Goal: Task Accomplishment & Management: Use online tool/utility

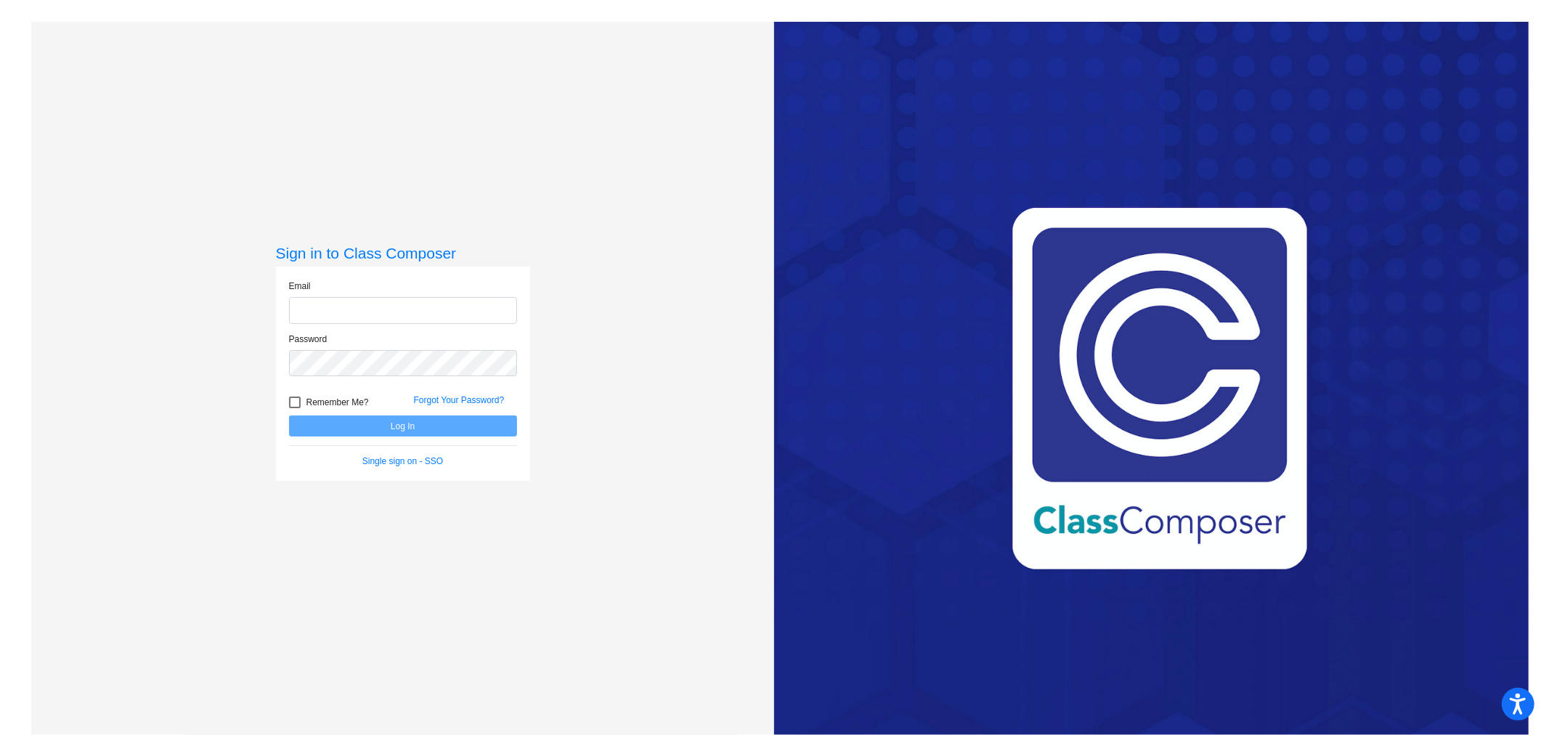
type input "[EMAIL_ADDRESS][DOMAIN_NAME]"
click at [418, 431] on button "Log In" at bounding box center [403, 425] width 228 height 21
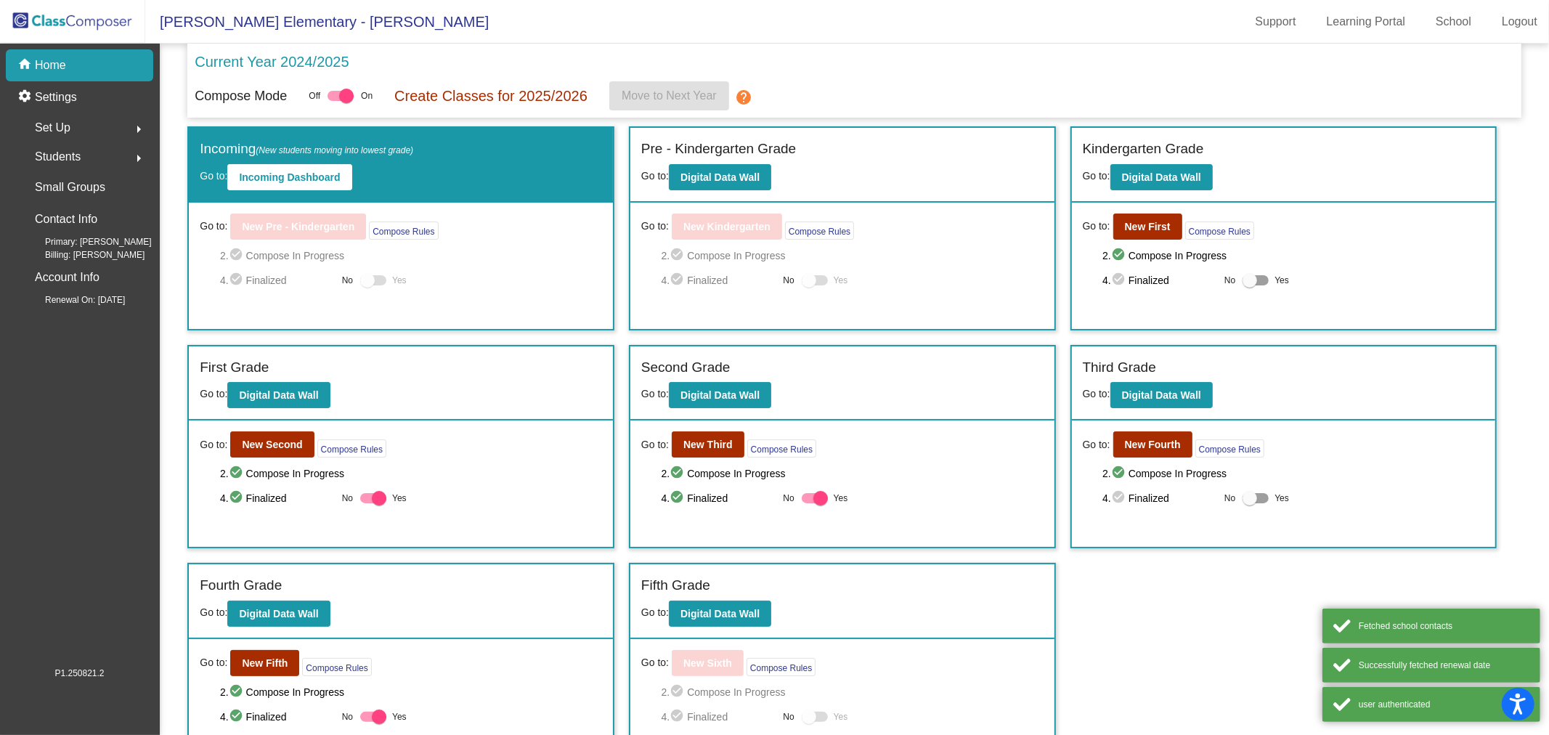
scroll to position [27, 0]
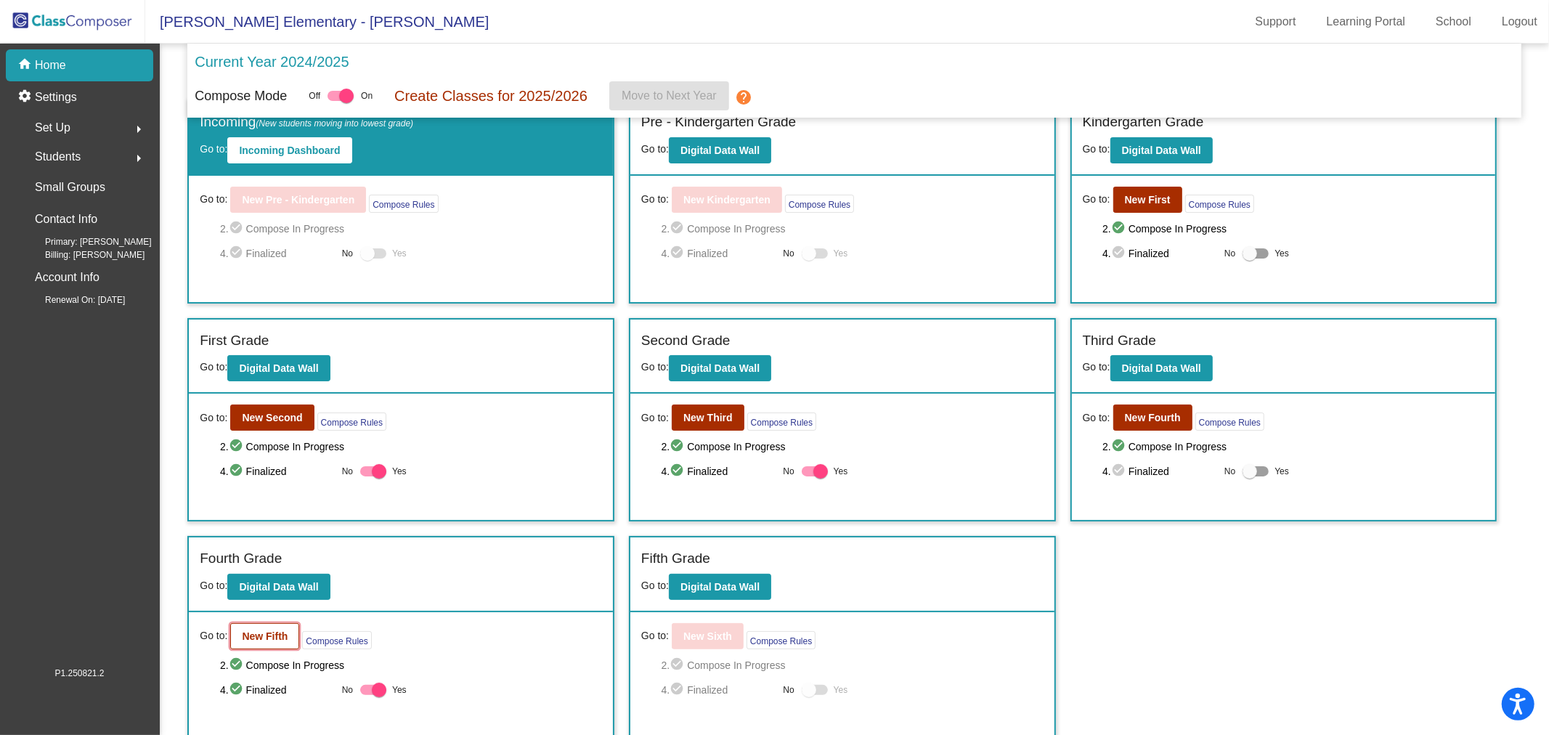
click at [256, 630] on b "New Fifth" at bounding box center [265, 636] width 46 height 12
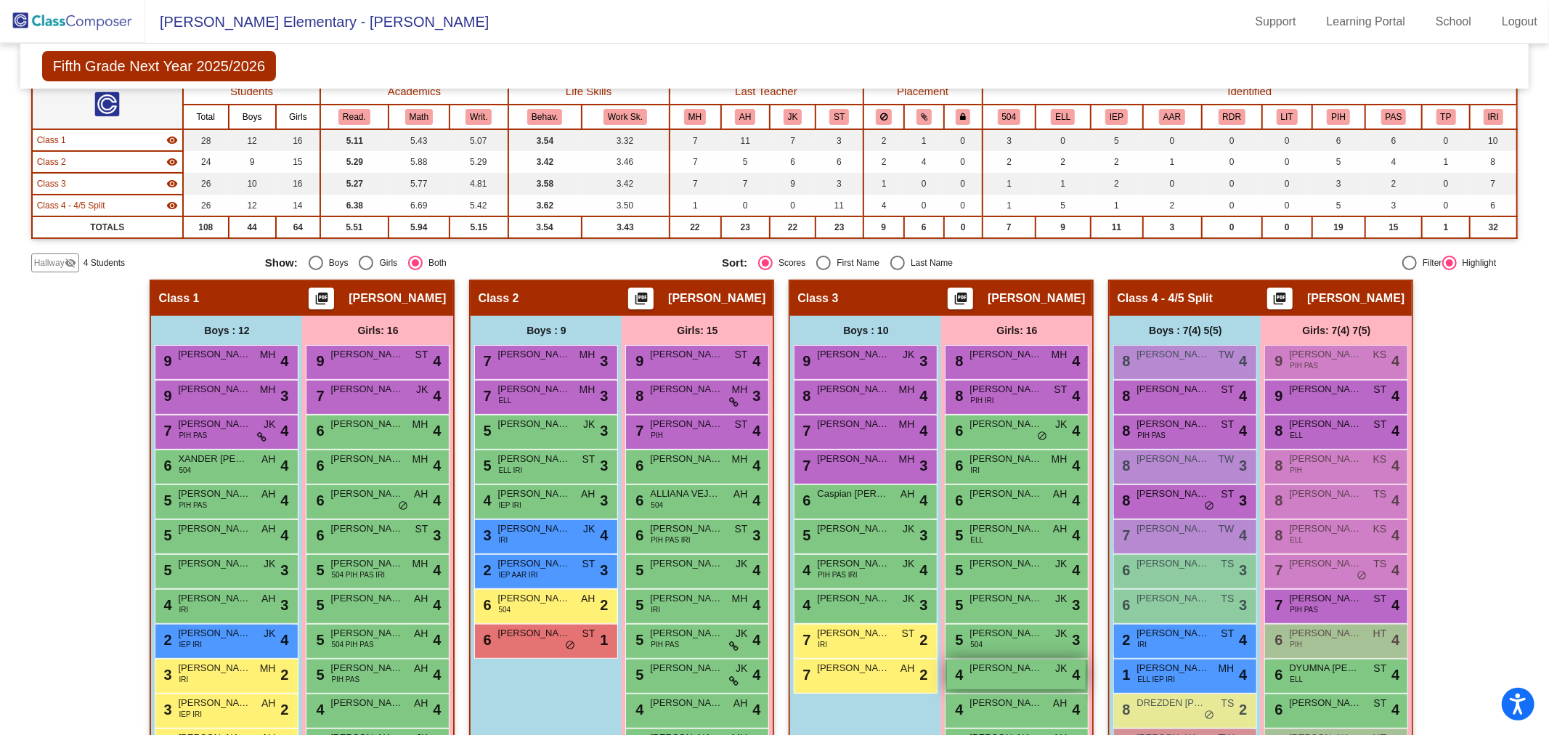
scroll to position [242, 0]
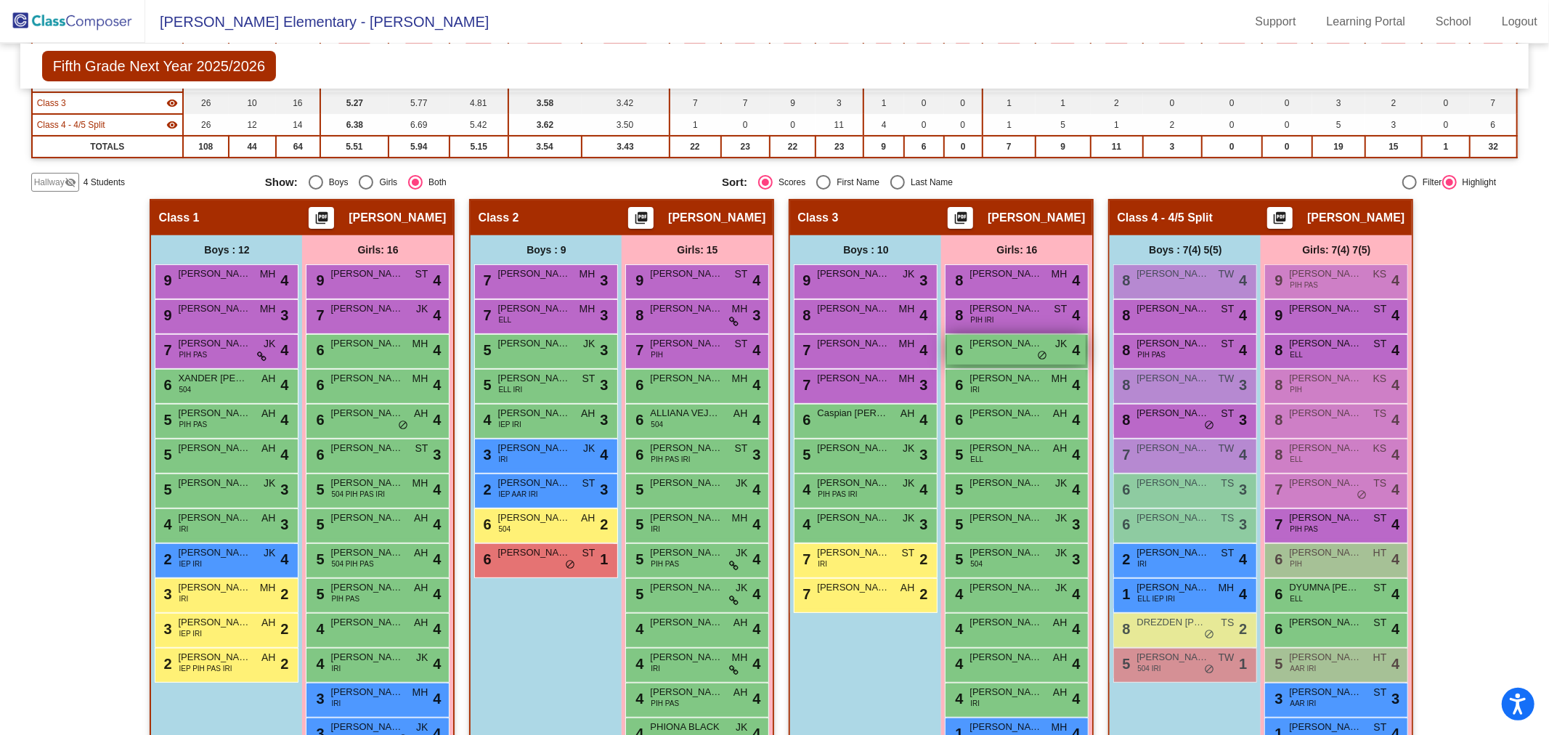
click at [1021, 354] on div "6 [PERSON_NAME] JK lock do_not_disturb_alt 4" at bounding box center [1016, 350] width 139 height 30
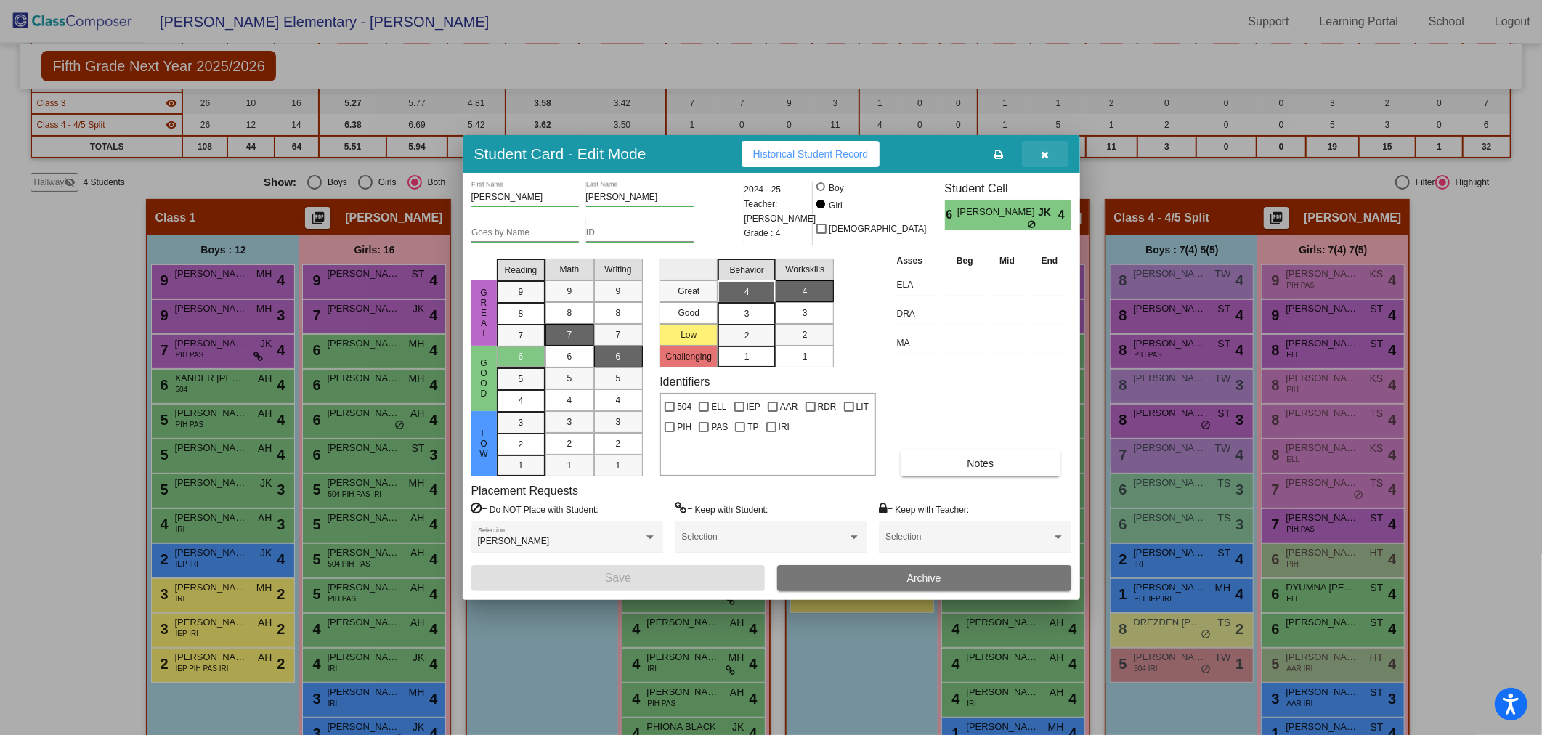
click at [1044, 150] on icon "button" at bounding box center [1045, 155] width 8 height 10
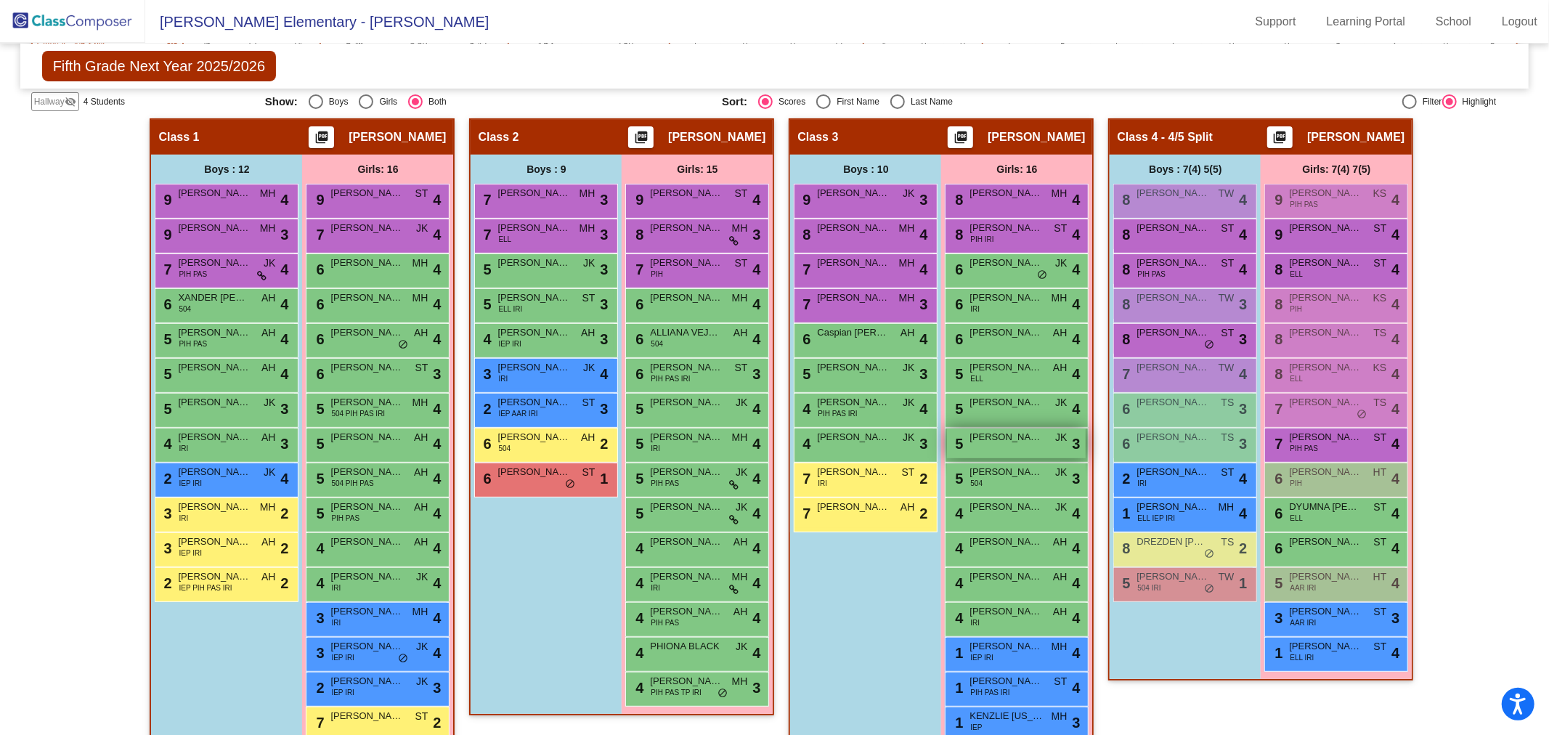
scroll to position [349, 0]
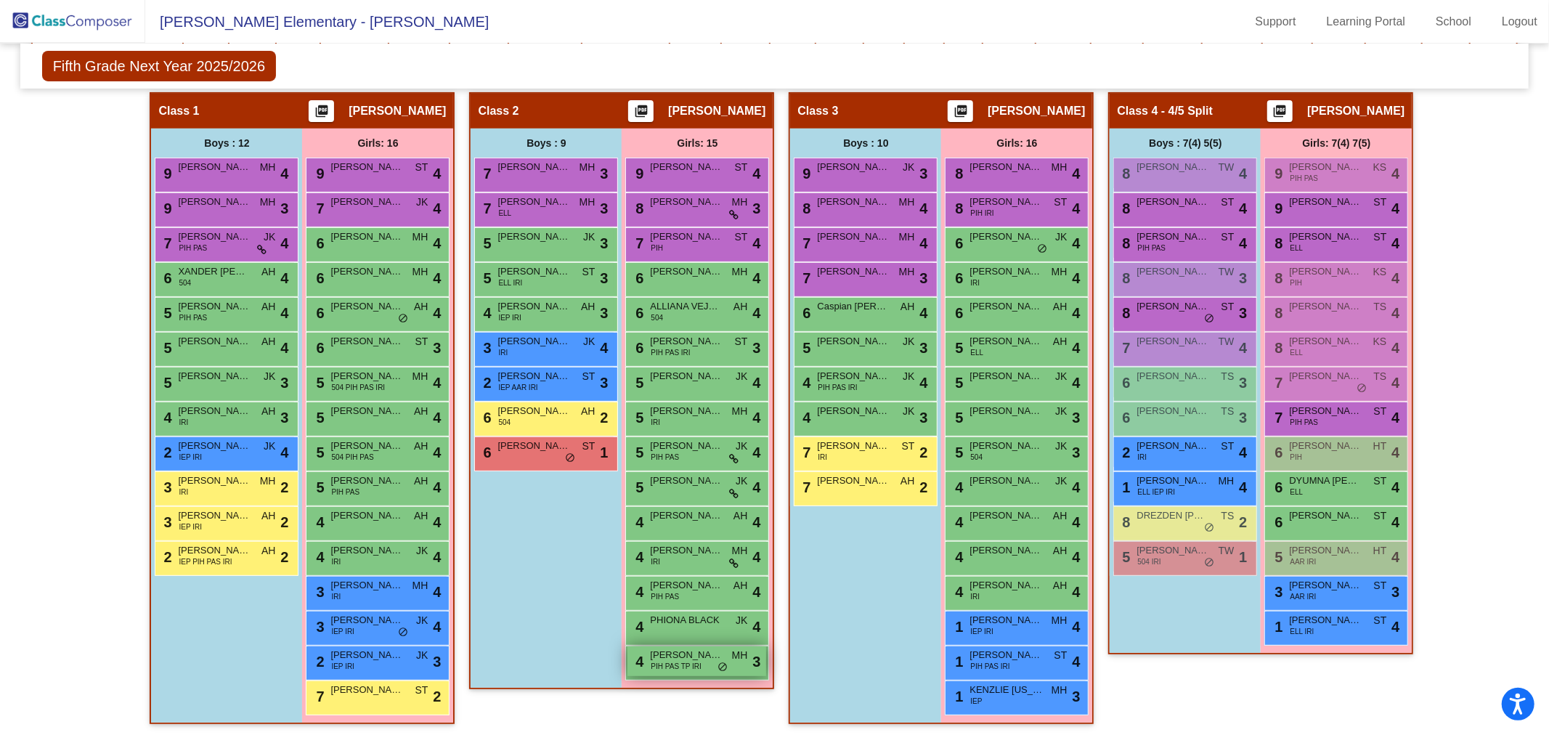
click at [687, 663] on span "PIH PAS TP IRI" at bounding box center [676, 666] width 50 height 11
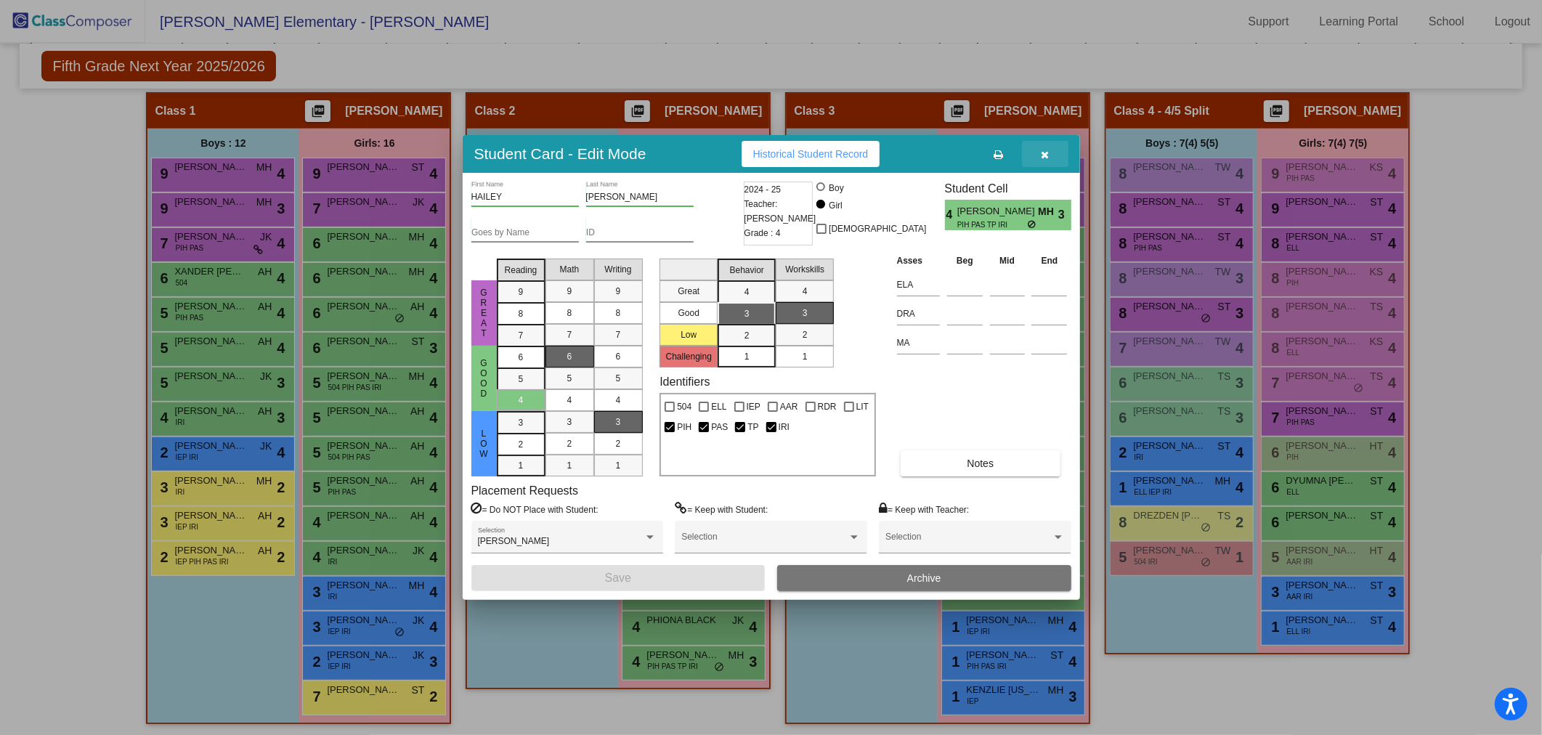
click at [1042, 153] on icon "button" at bounding box center [1045, 155] width 8 height 10
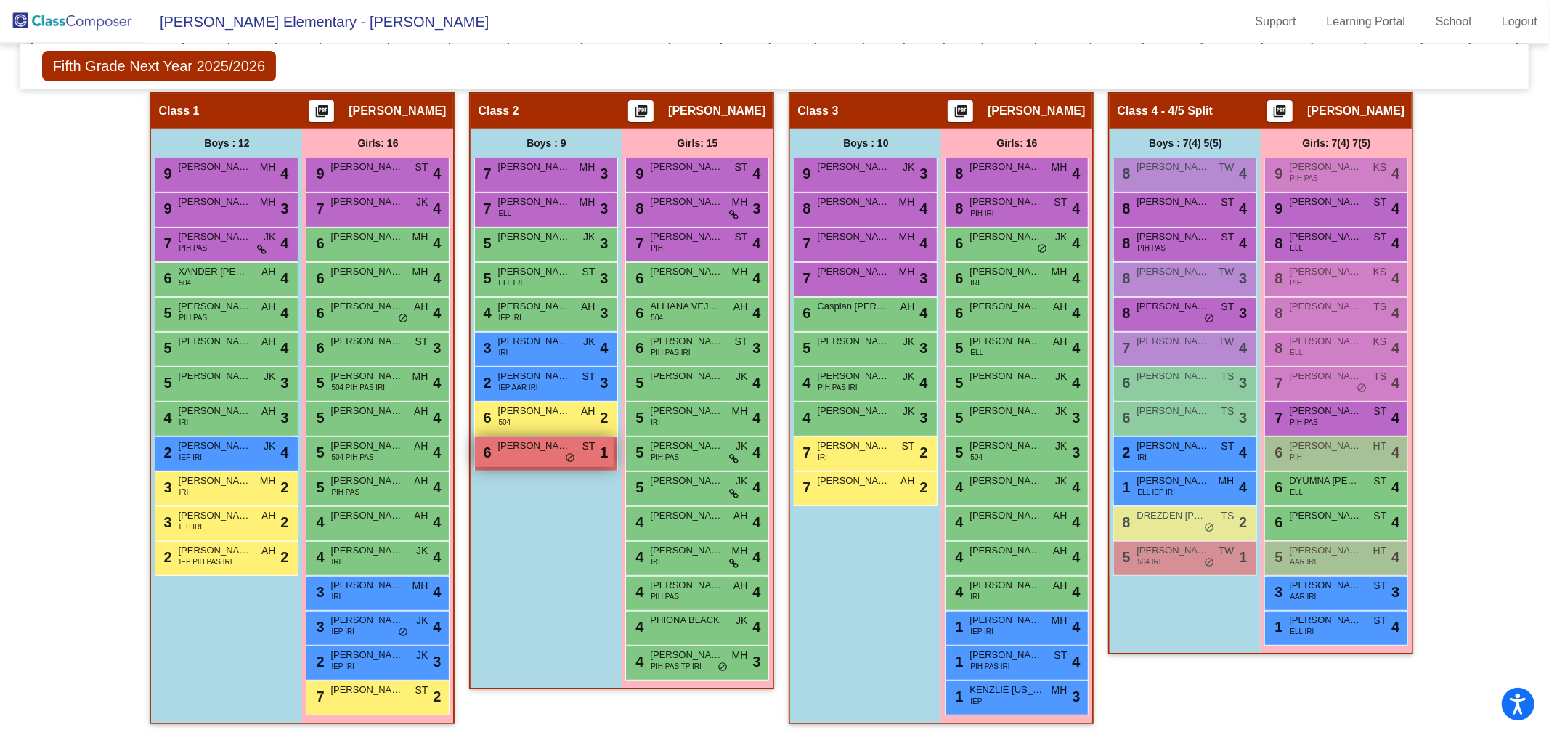
click at [553, 451] on div "6 [PERSON_NAME] ST lock do_not_disturb_alt 1" at bounding box center [544, 452] width 139 height 30
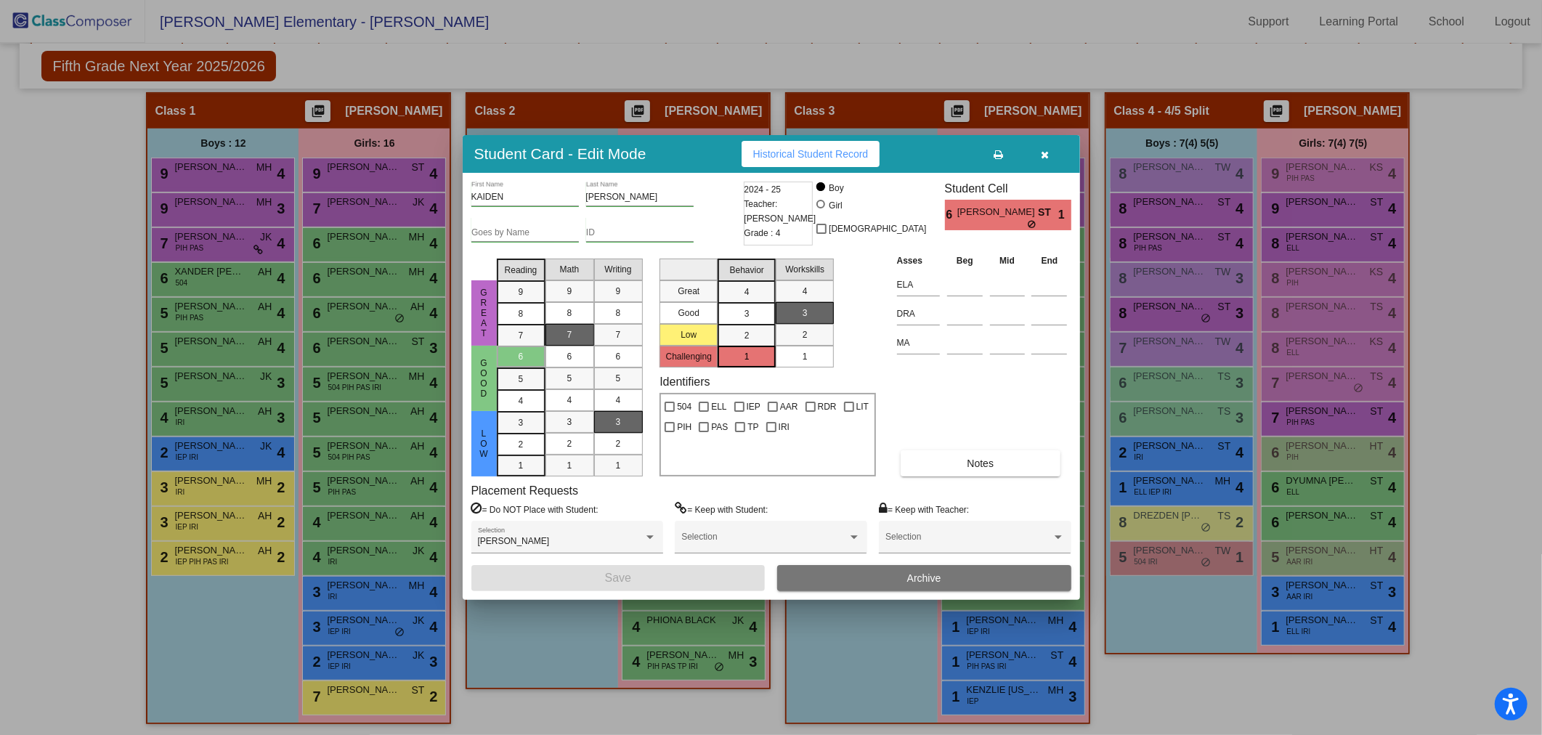
click at [1047, 155] on icon "button" at bounding box center [1045, 155] width 8 height 10
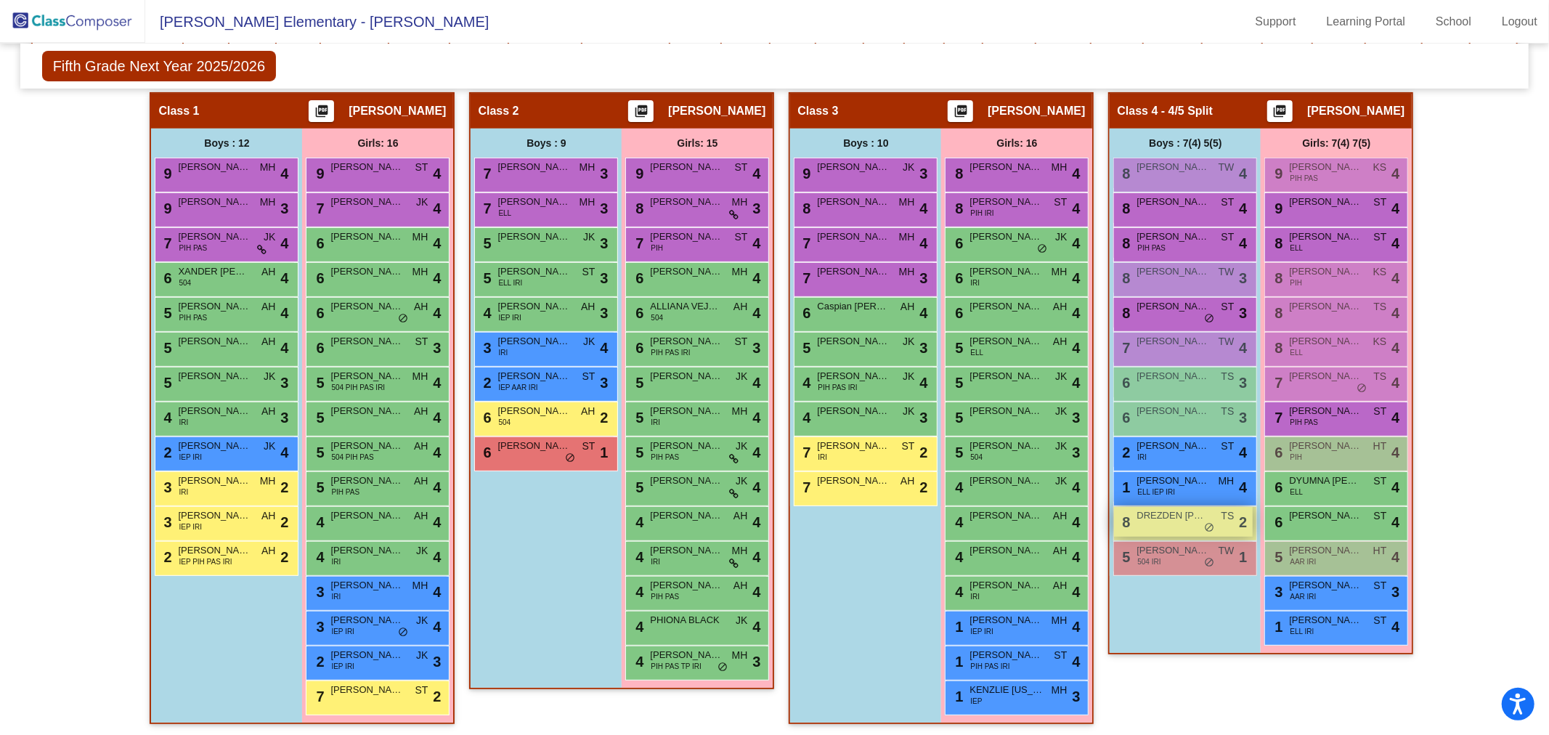
click at [1172, 523] on div "8 DREZDEN [PERSON_NAME] lock do_not_disturb_alt 2" at bounding box center [1183, 522] width 139 height 30
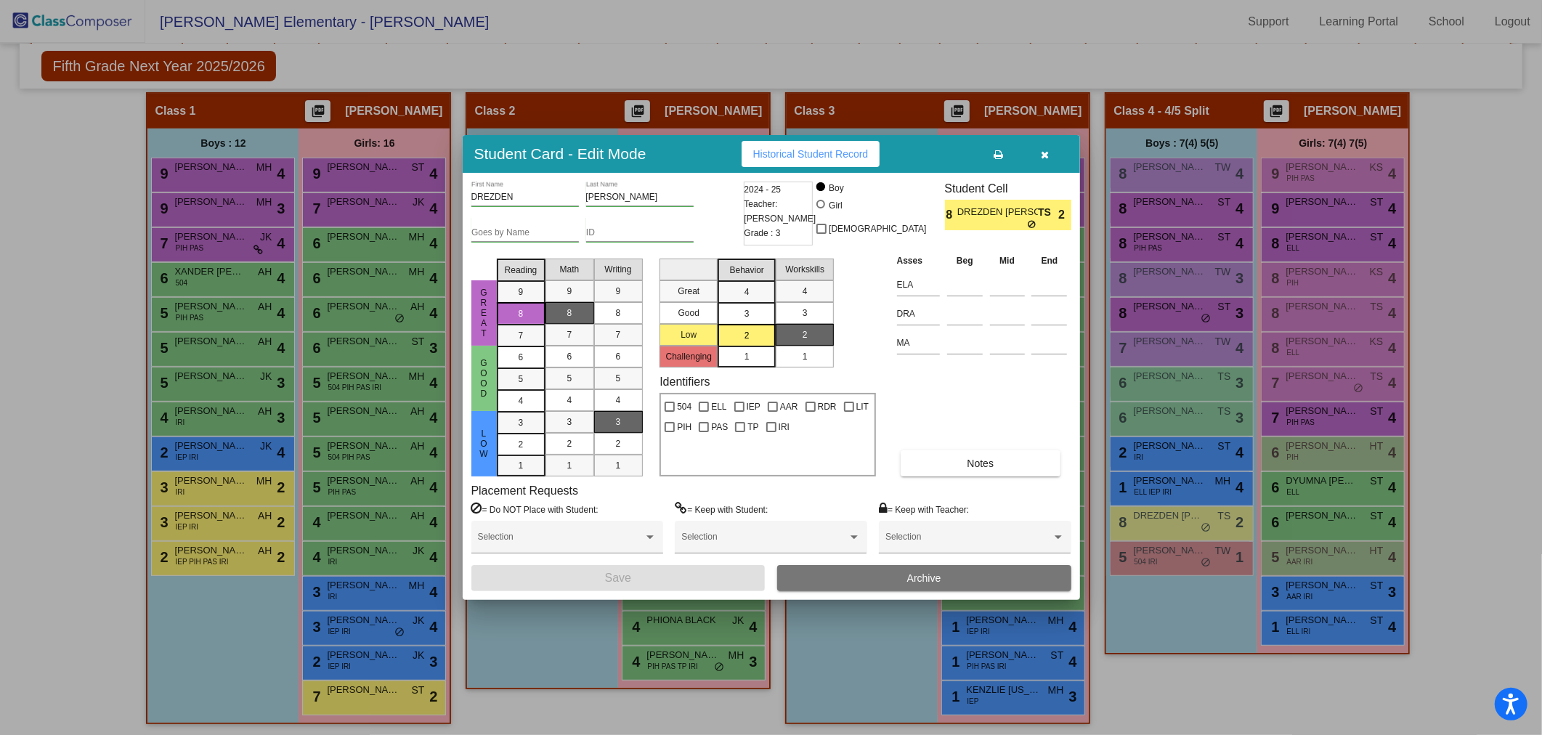
drag, startPoint x: 1044, startPoint y: 155, endPoint x: 1050, endPoint y: 165, distance: 11.5
click at [1044, 155] on icon "button" at bounding box center [1045, 155] width 8 height 10
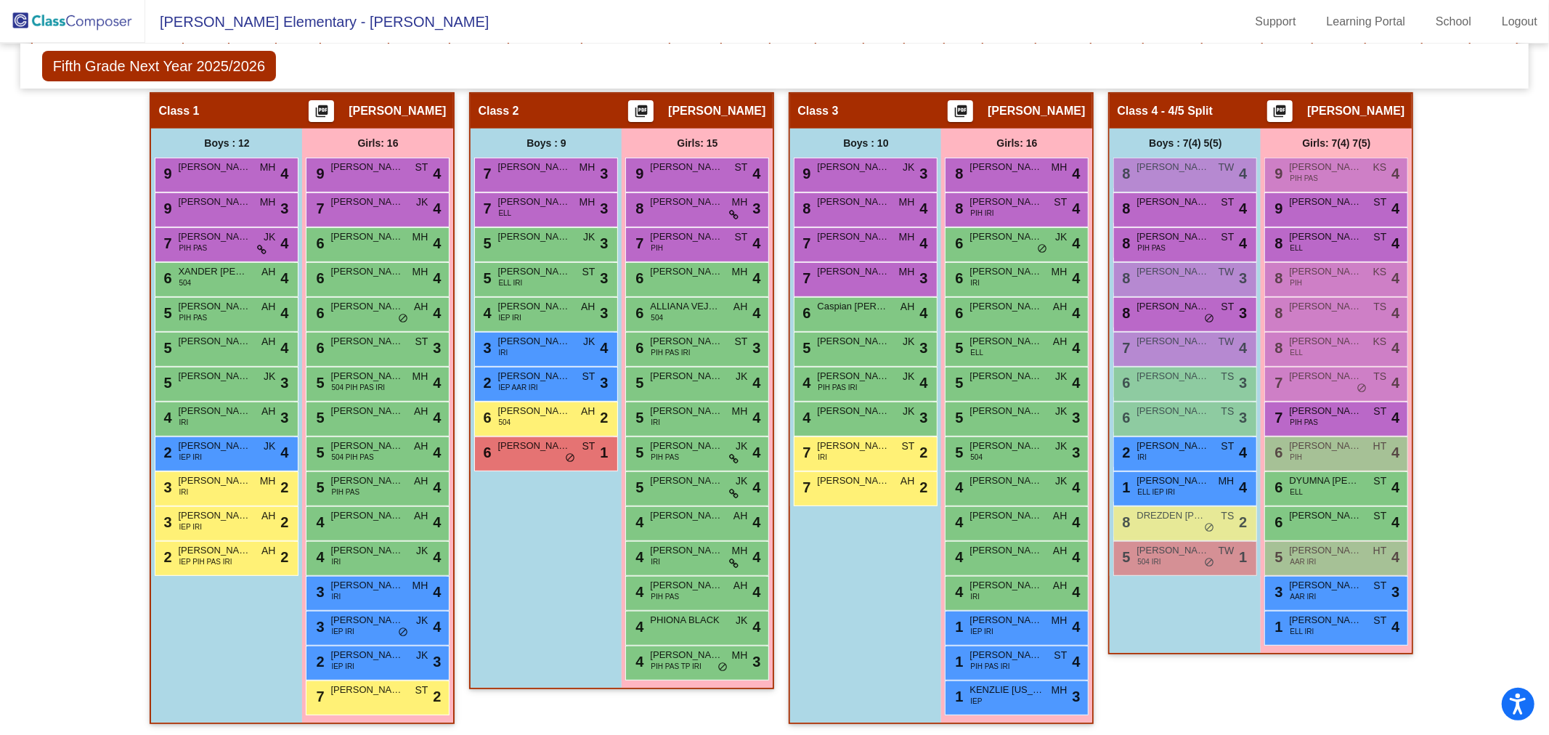
click at [1253, 701] on div "Class 4 - 4/5 Split picture_as_pdf [PERSON_NAME] Add Student First Name Last Na…" at bounding box center [1260, 415] width 305 height 646
click at [710, 448] on span "[PERSON_NAME]" at bounding box center [686, 446] width 73 height 15
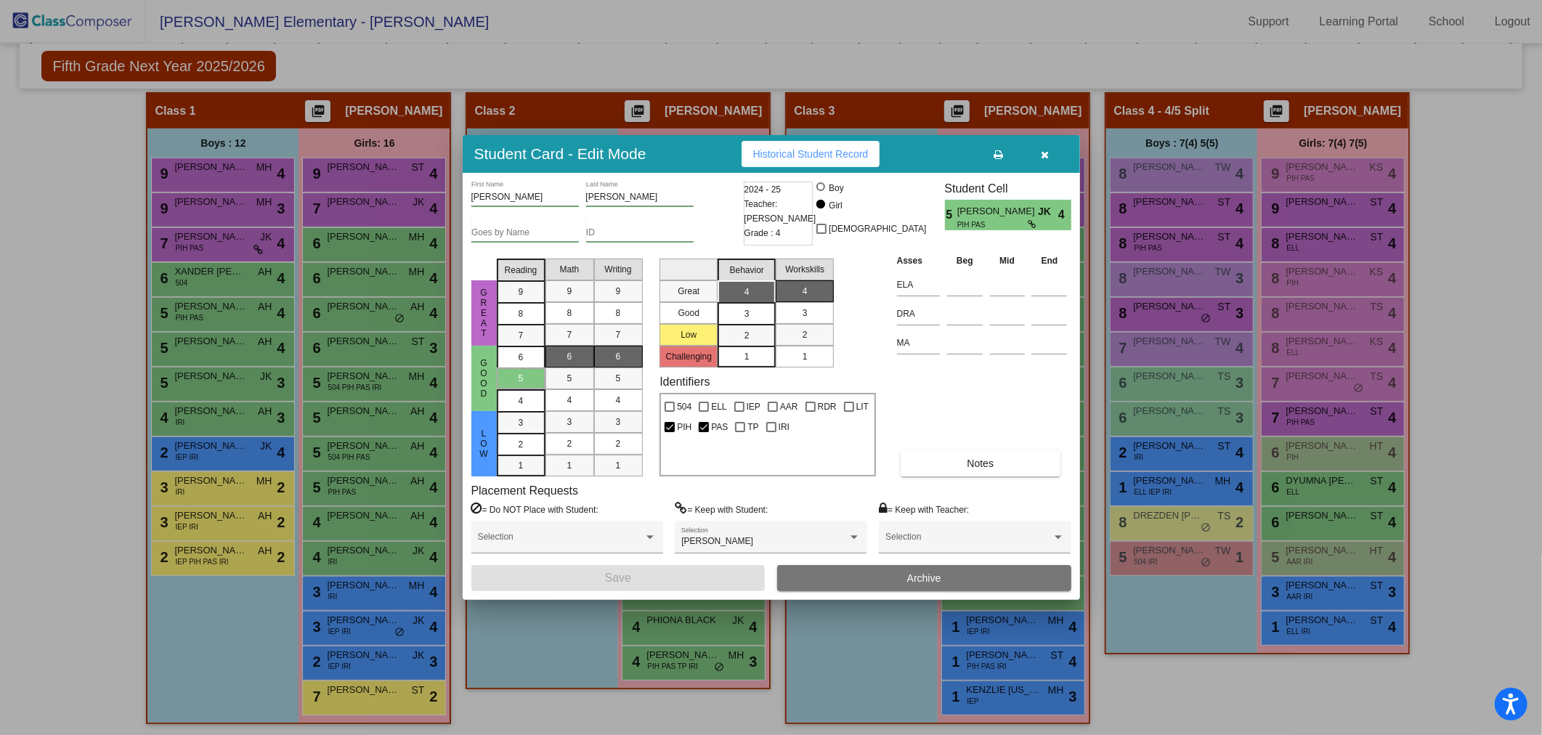
click at [1046, 151] on icon "button" at bounding box center [1045, 155] width 8 height 10
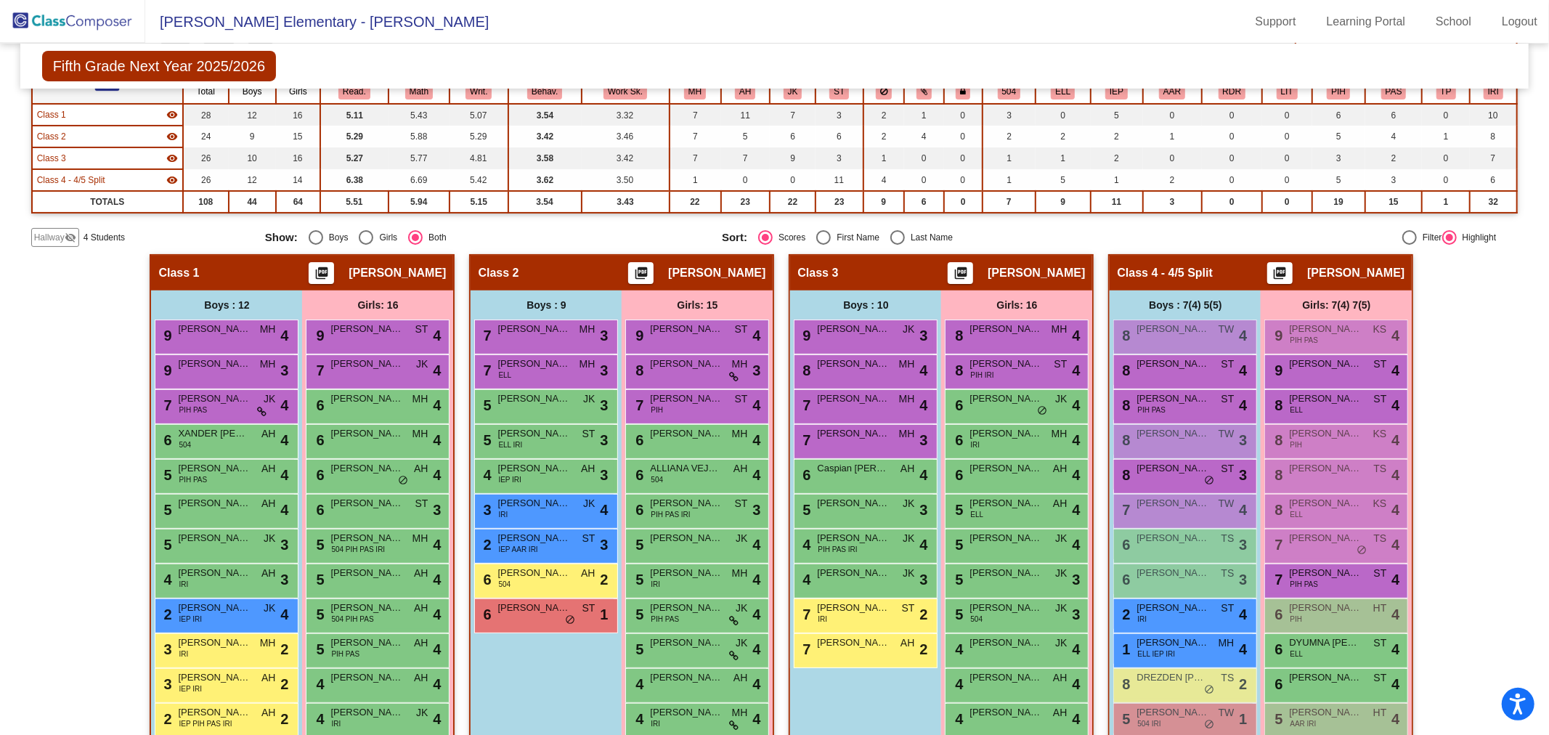
scroll to position [106, 0]
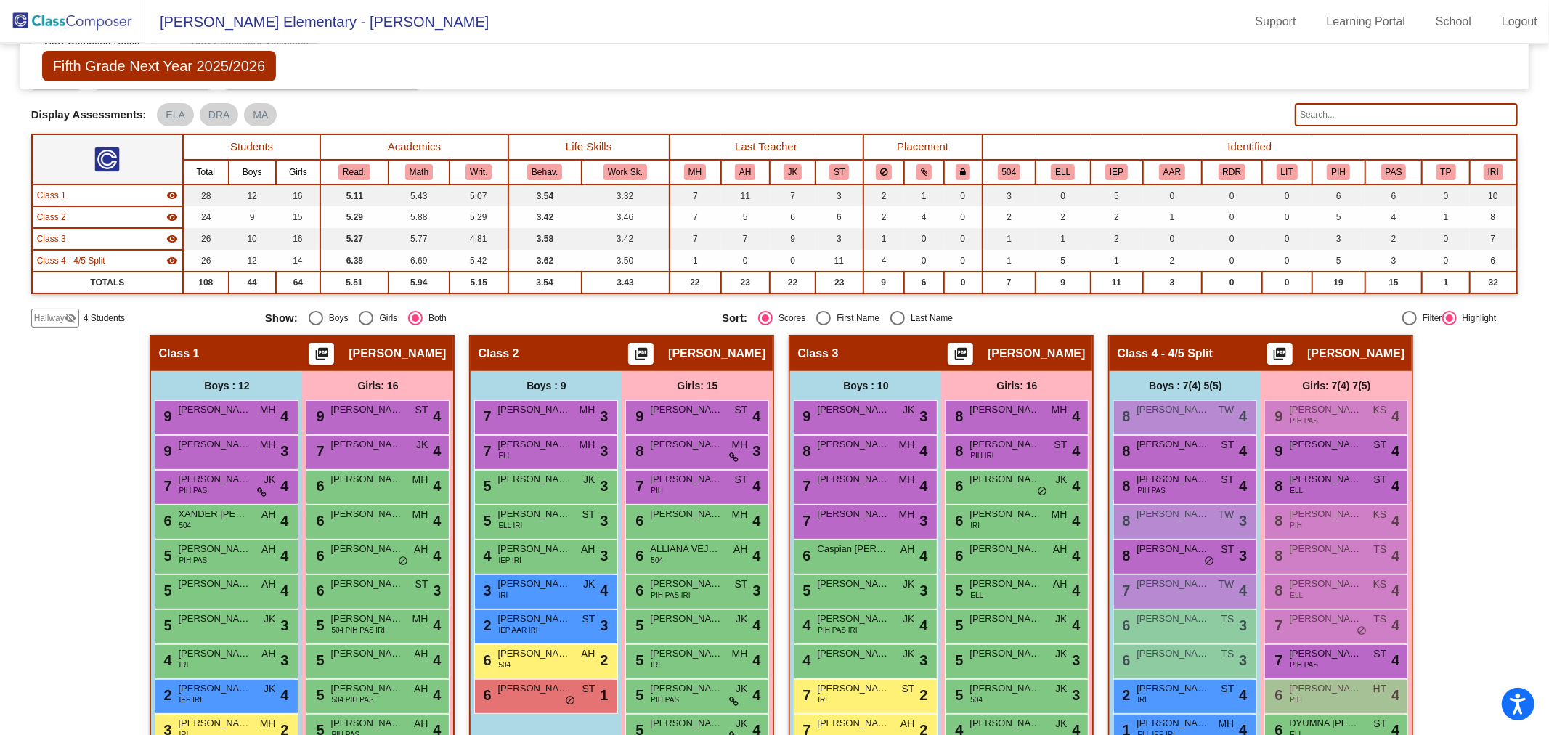
click at [890, 311] on div "Select an option" at bounding box center [897, 318] width 15 height 15
click at [897, 325] on input "Last Name" at bounding box center [897, 325] width 1 height 1
radio input "true"
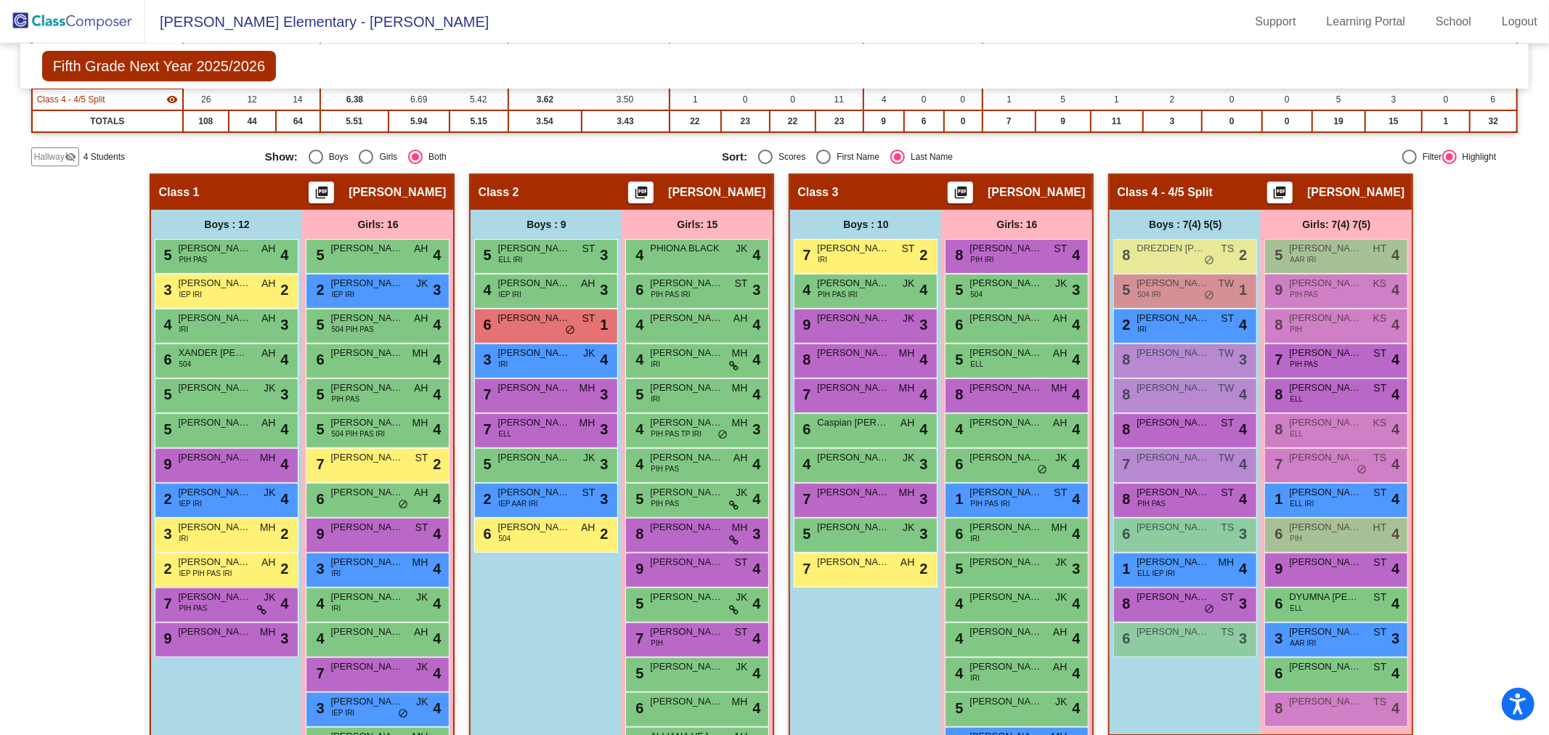
scroll to position [349, 0]
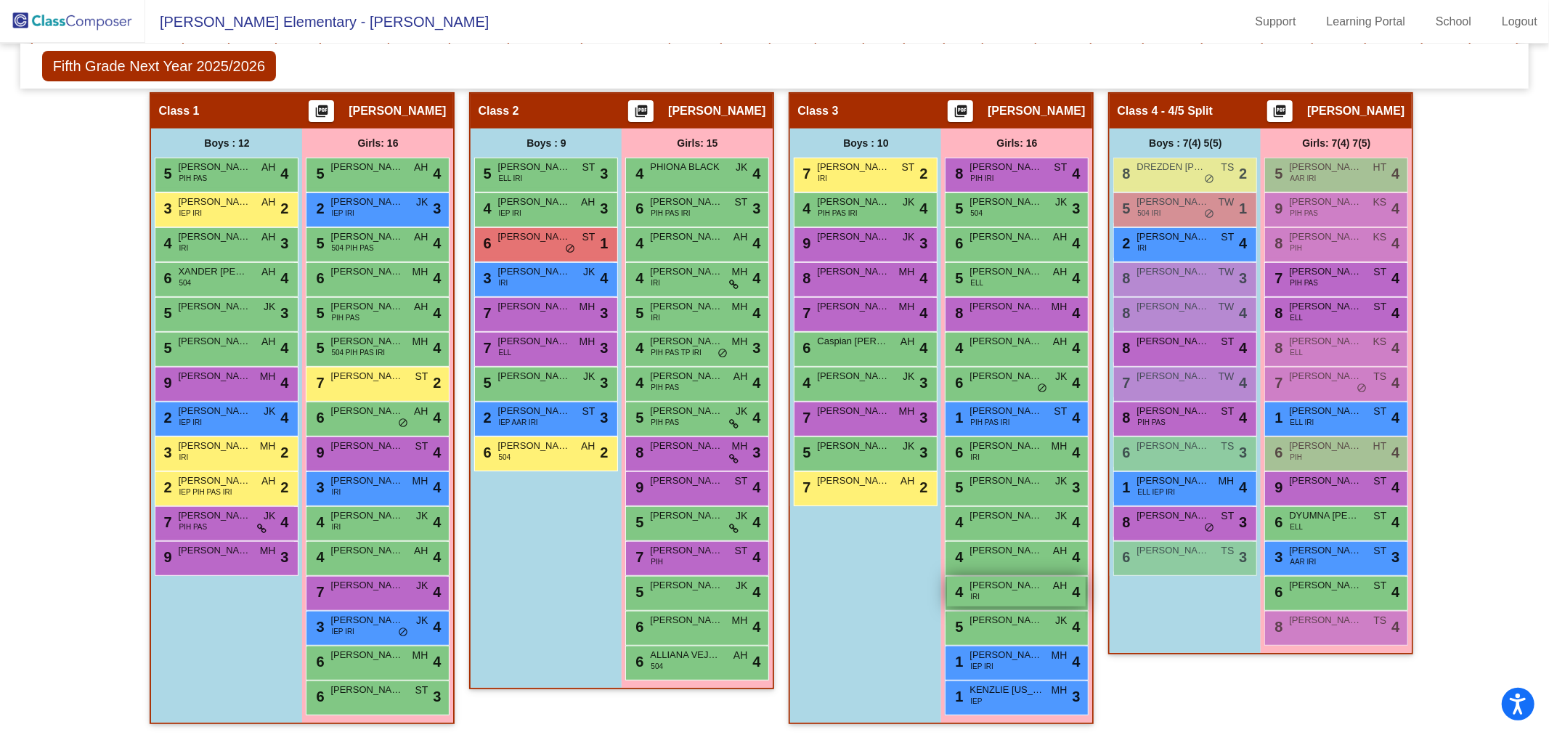
click at [981, 589] on span "[PERSON_NAME]" at bounding box center [1006, 585] width 73 height 15
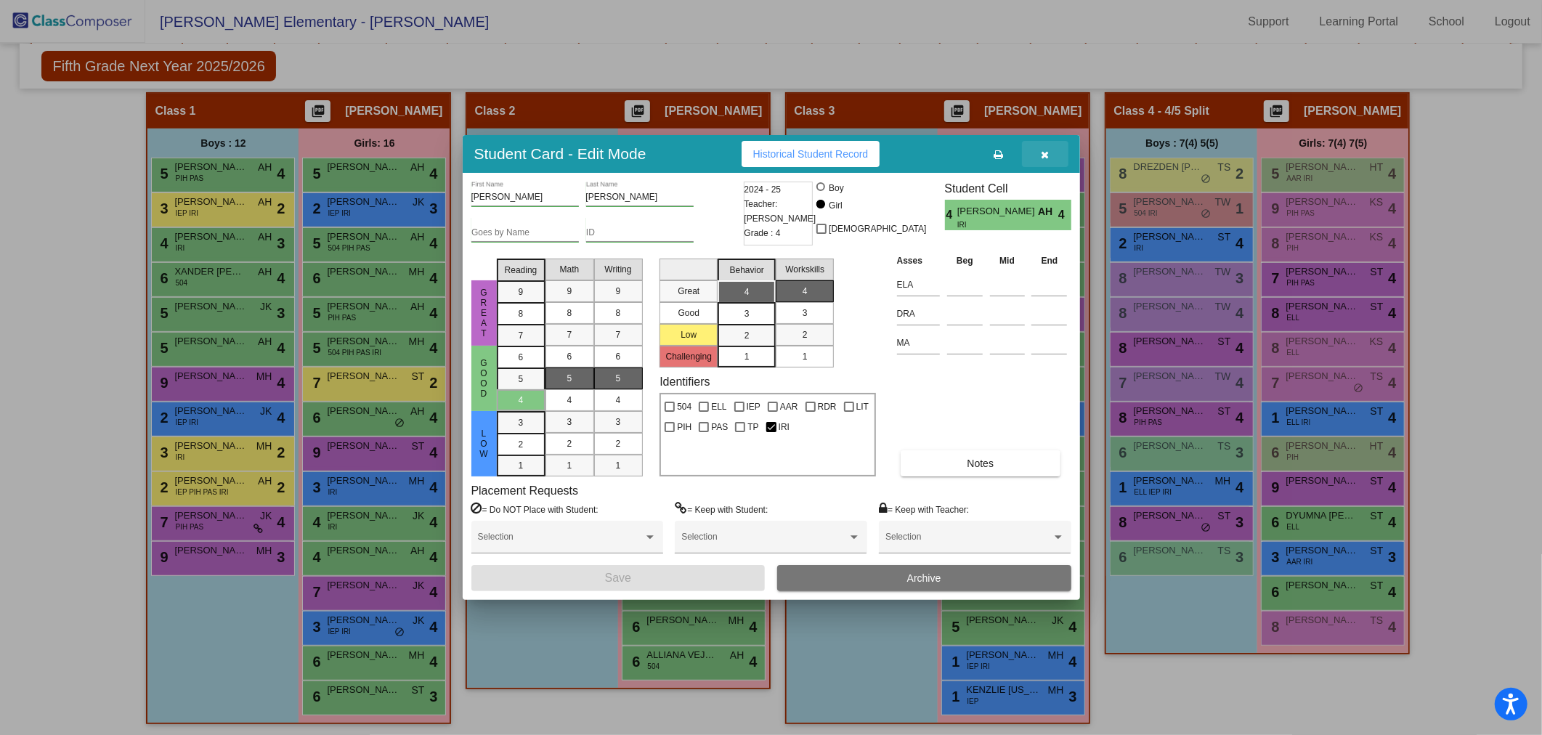
click at [1044, 147] on button "button" at bounding box center [1045, 154] width 46 height 26
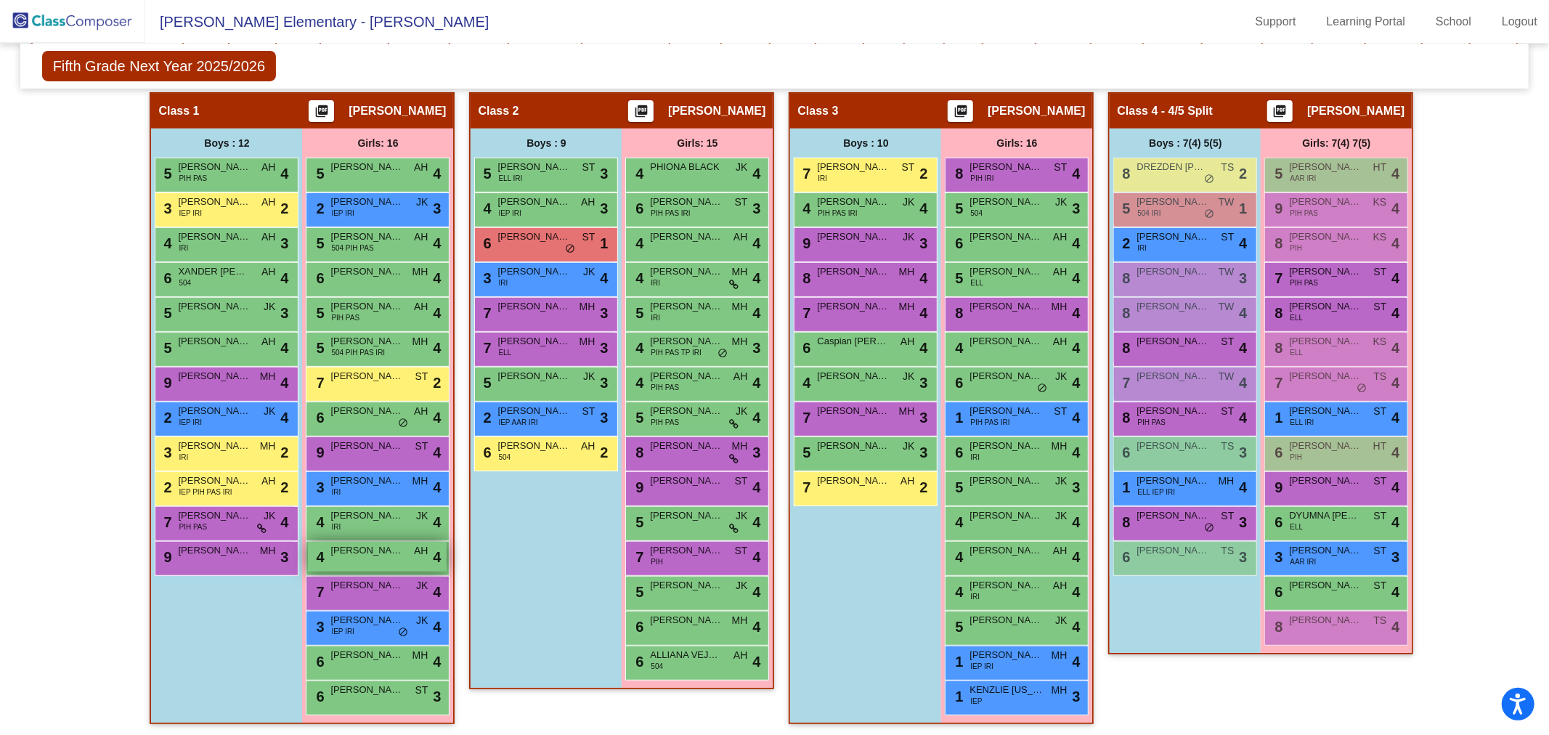
click at [383, 551] on span "[PERSON_NAME]" at bounding box center [366, 550] width 73 height 15
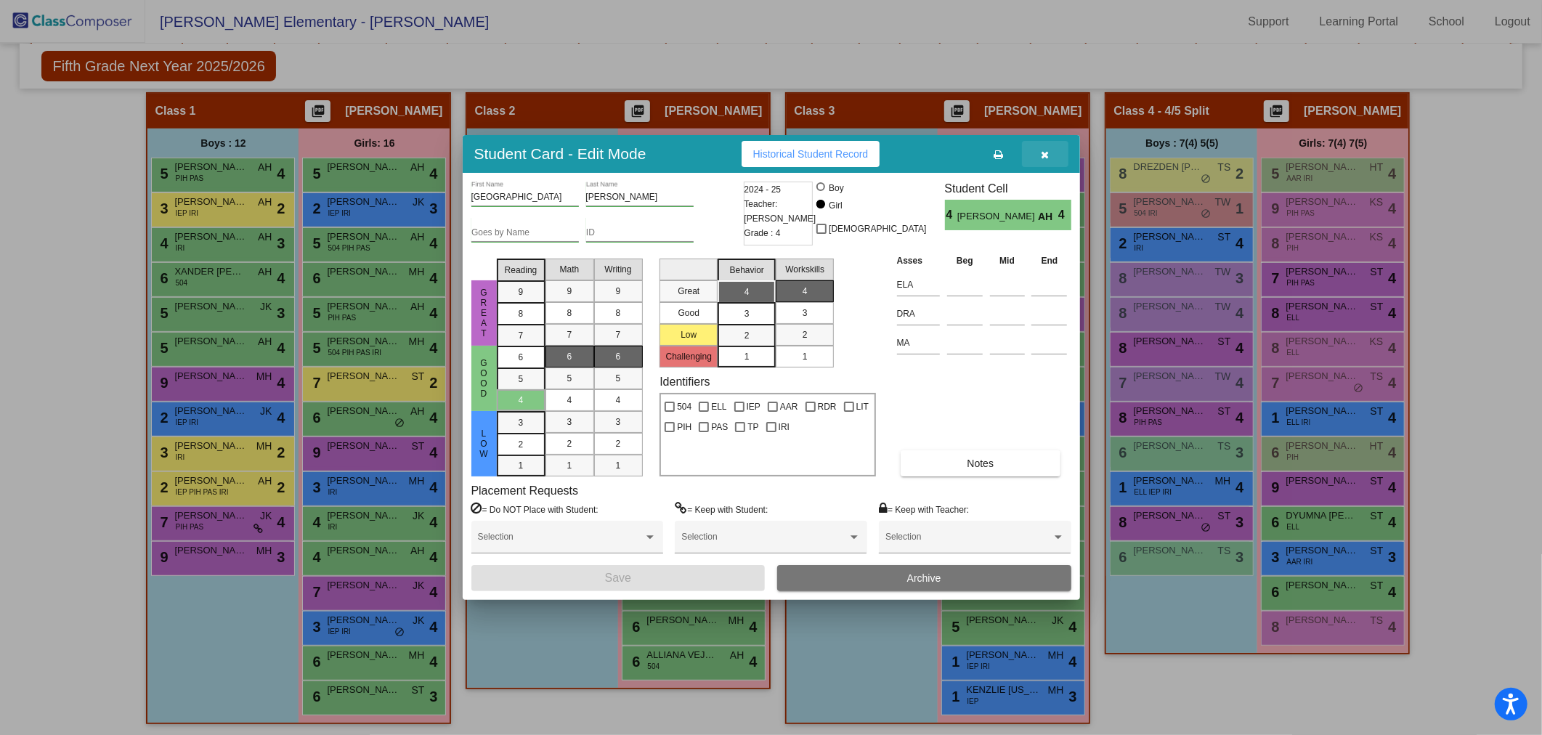
drag, startPoint x: 1043, startPoint y: 150, endPoint x: 952, endPoint y: 172, distance: 93.5
click at [1042, 147] on button "button" at bounding box center [1045, 154] width 46 height 26
